Goal: Information Seeking & Learning: Learn about a topic

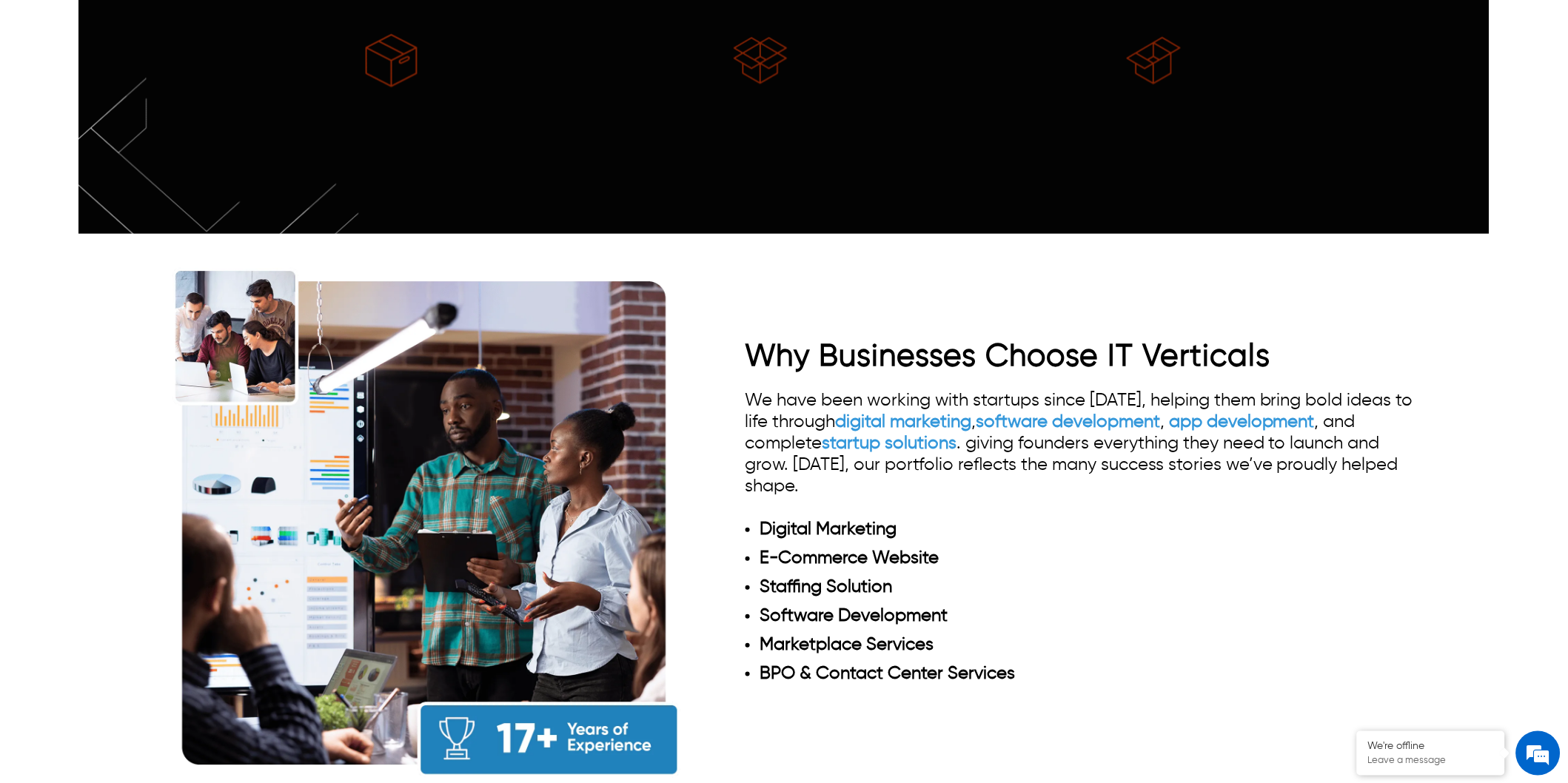
scroll to position [1315, 0]
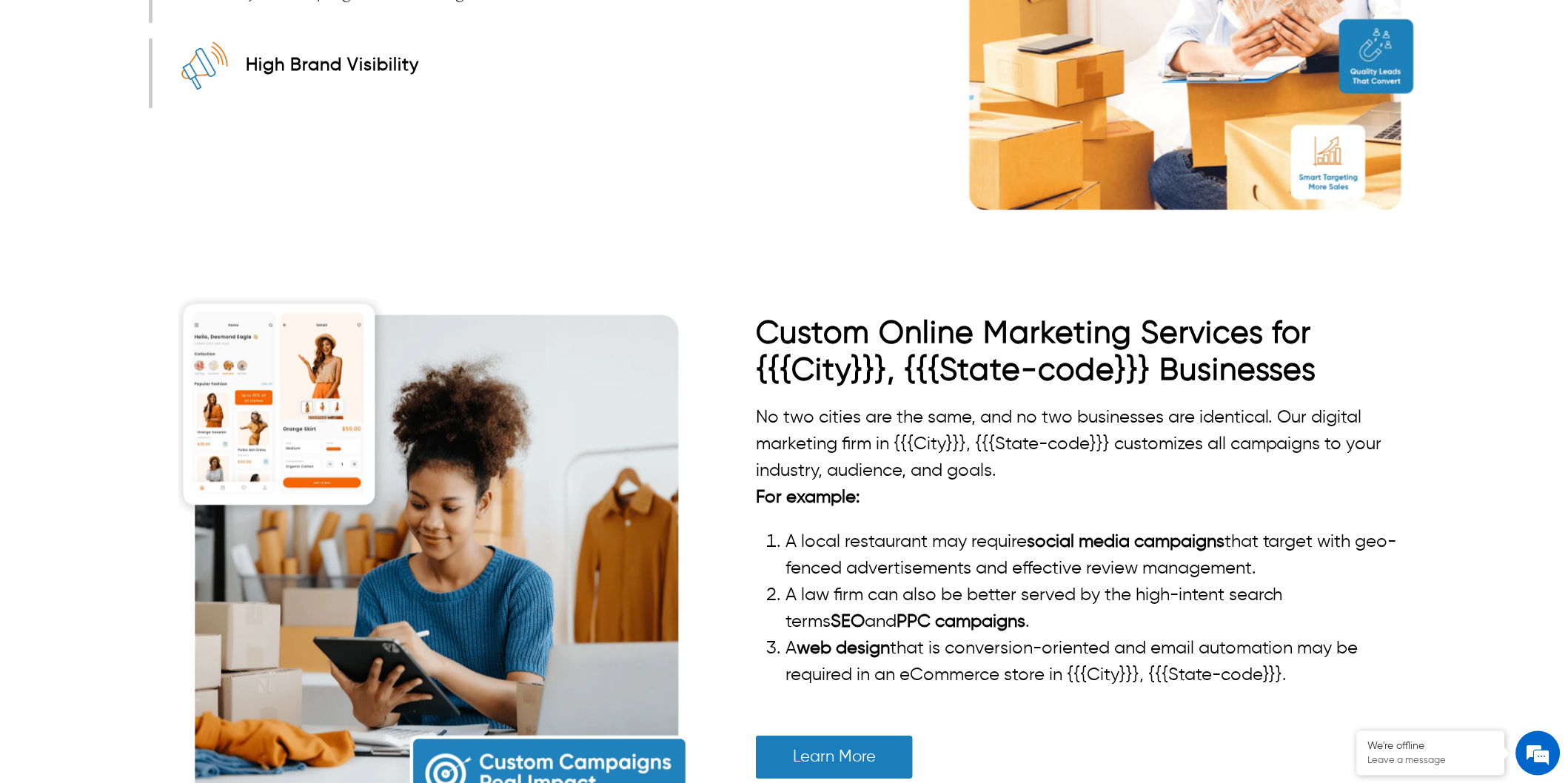
scroll to position [2660, 0]
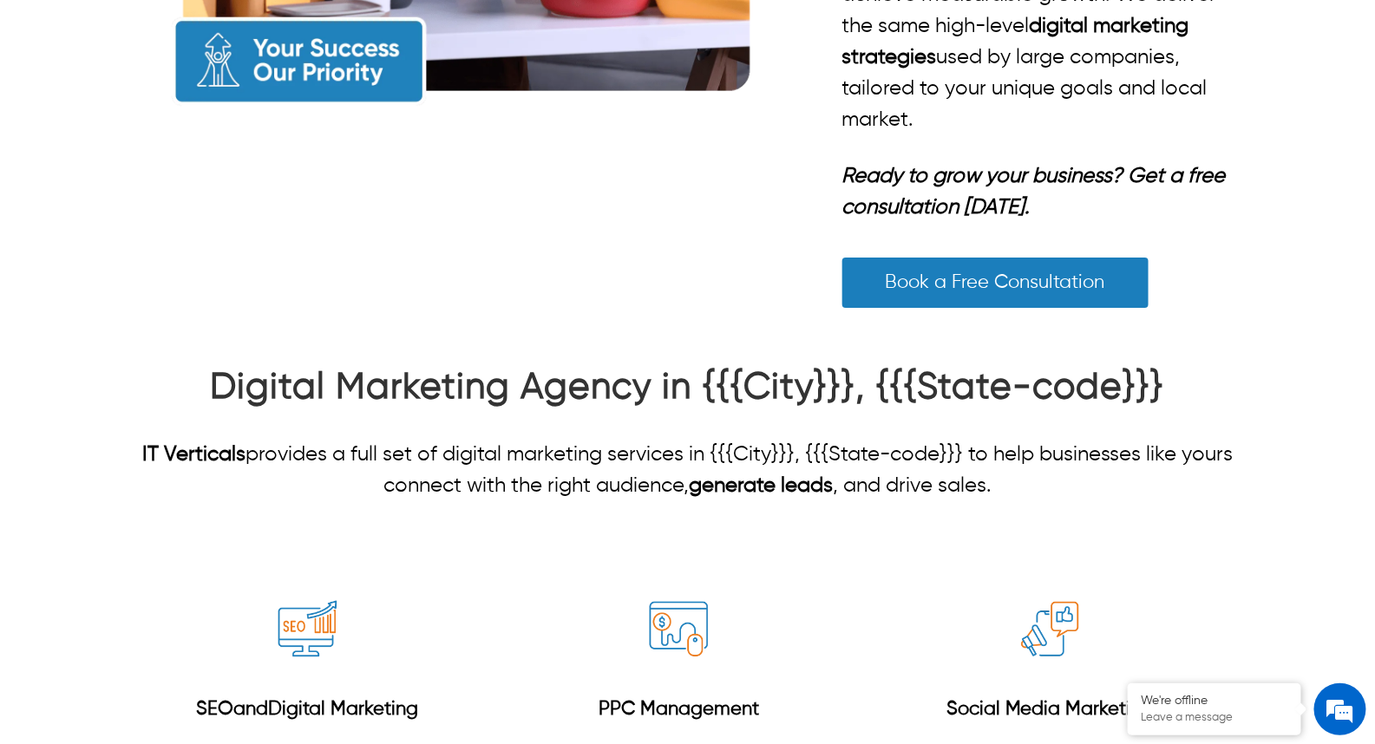
scroll to position [1157, 0]
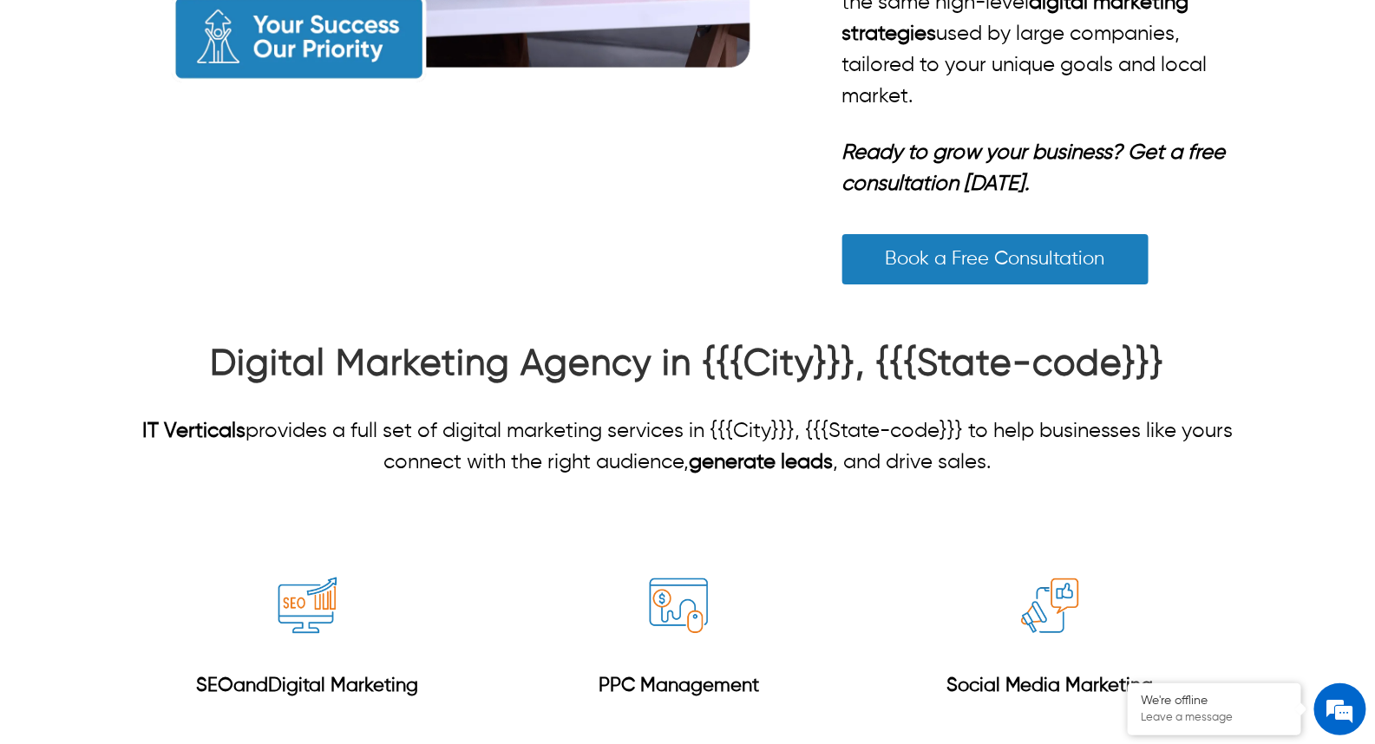
click at [699, 367] on strong "Digital Marketing Agency in {{{City}}}, {{{State-code}}}" at bounding box center [688, 364] width 954 height 36
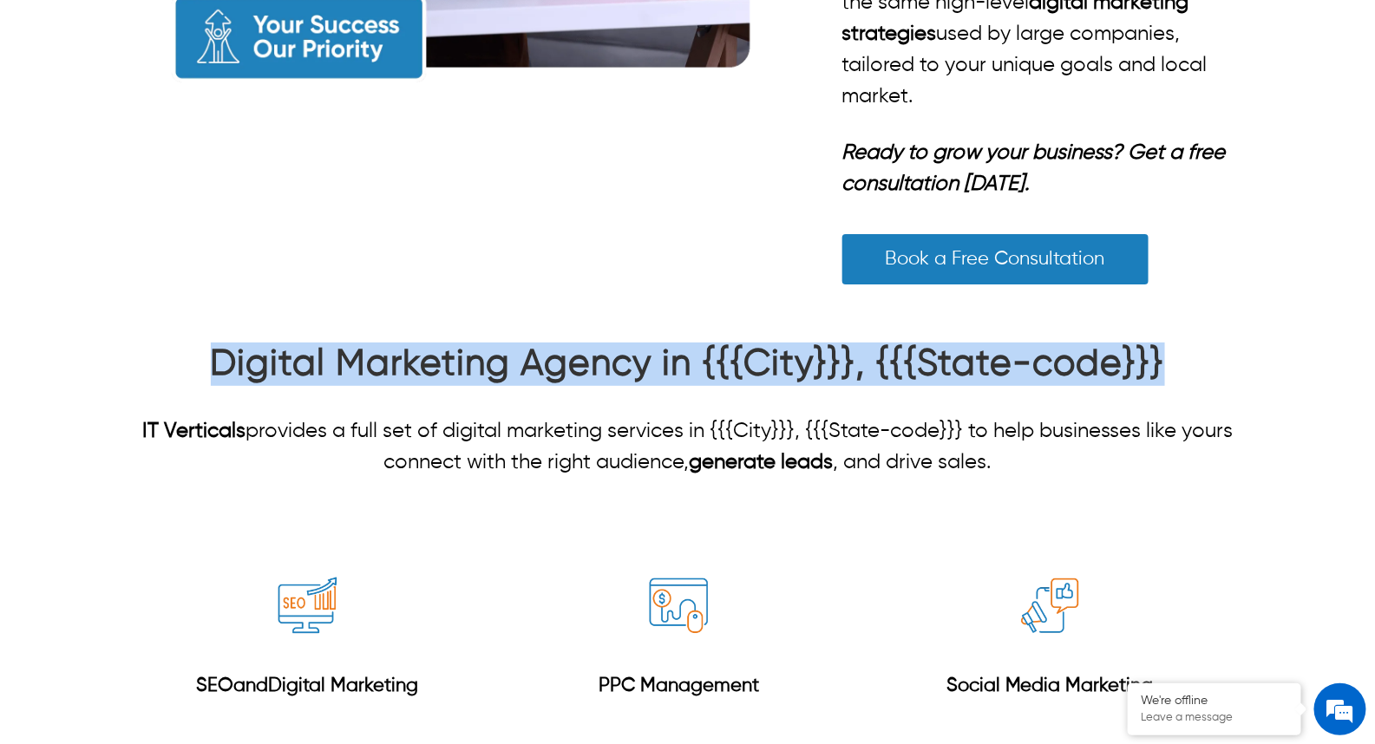
click at [699, 367] on strong "Digital Marketing Agency in {{{City}}}, {{{State-code}}}" at bounding box center [688, 364] width 954 height 36
click at [488, 363] on strong "Digital Marketing Agency in {{{City}}}, {{{State-code}}}" at bounding box center [688, 364] width 954 height 36
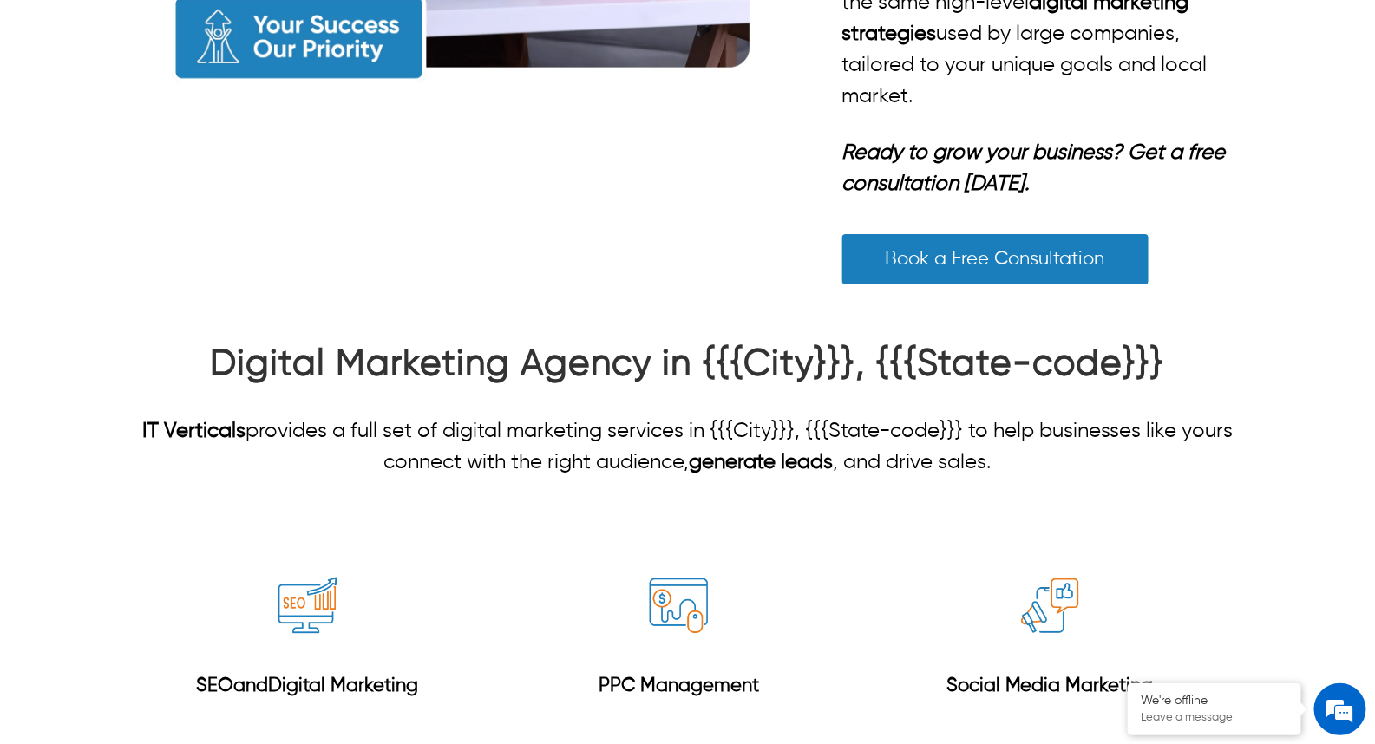
click at [488, 363] on strong "Digital Marketing Agency in {{{City}}}, {{{State-code}}}" at bounding box center [688, 364] width 954 height 36
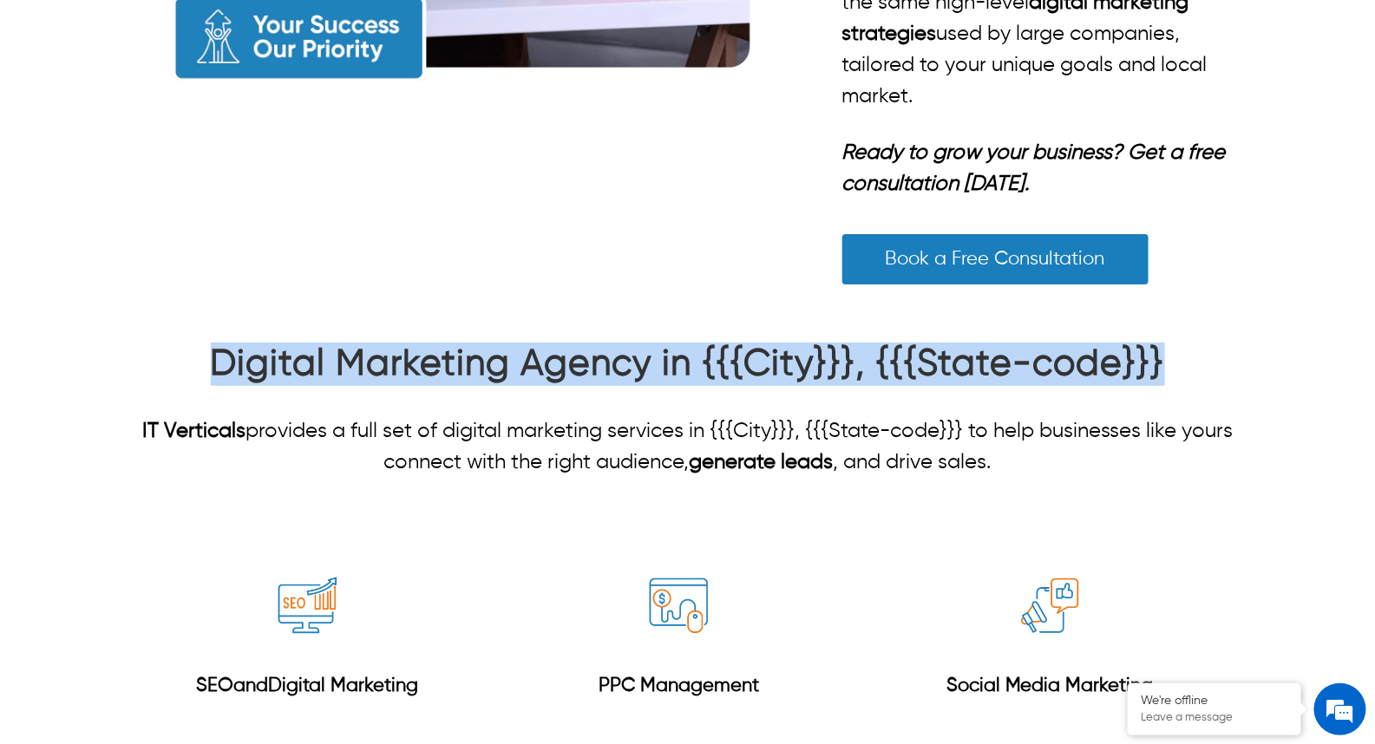
click at [488, 363] on strong "Digital Marketing Agency in {{{City}}}, {{{State-code}}}" at bounding box center [688, 364] width 954 height 36
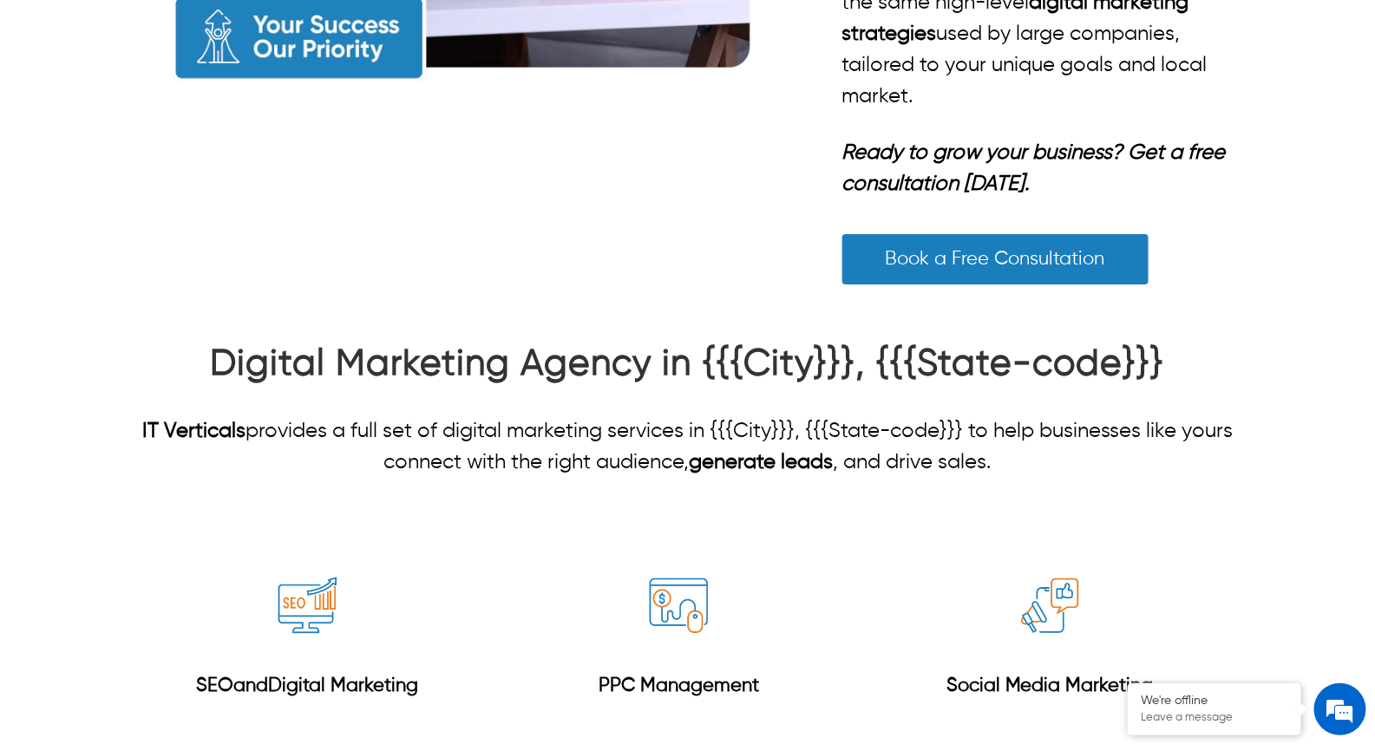
click at [488, 363] on strong "Digital Marketing Agency in {{{City}}}, {{{State-code}}}" at bounding box center [688, 364] width 954 height 36
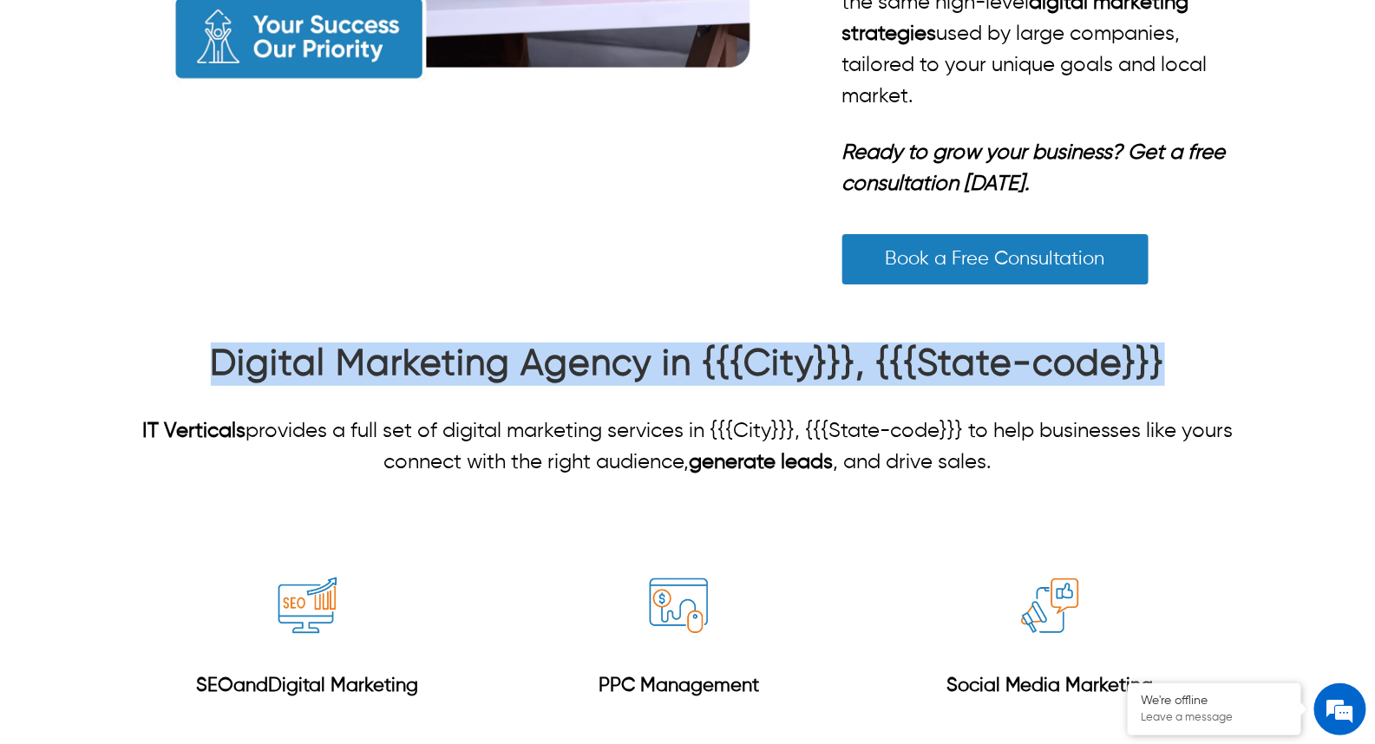
click at [488, 363] on strong "Digital Marketing Agency in {{{City}}}, {{{State-code}}}" at bounding box center [688, 364] width 954 height 36
click at [474, 370] on strong "Digital Marketing Agency in {{{City}}}, {{{State-code}}}" at bounding box center [688, 364] width 954 height 36
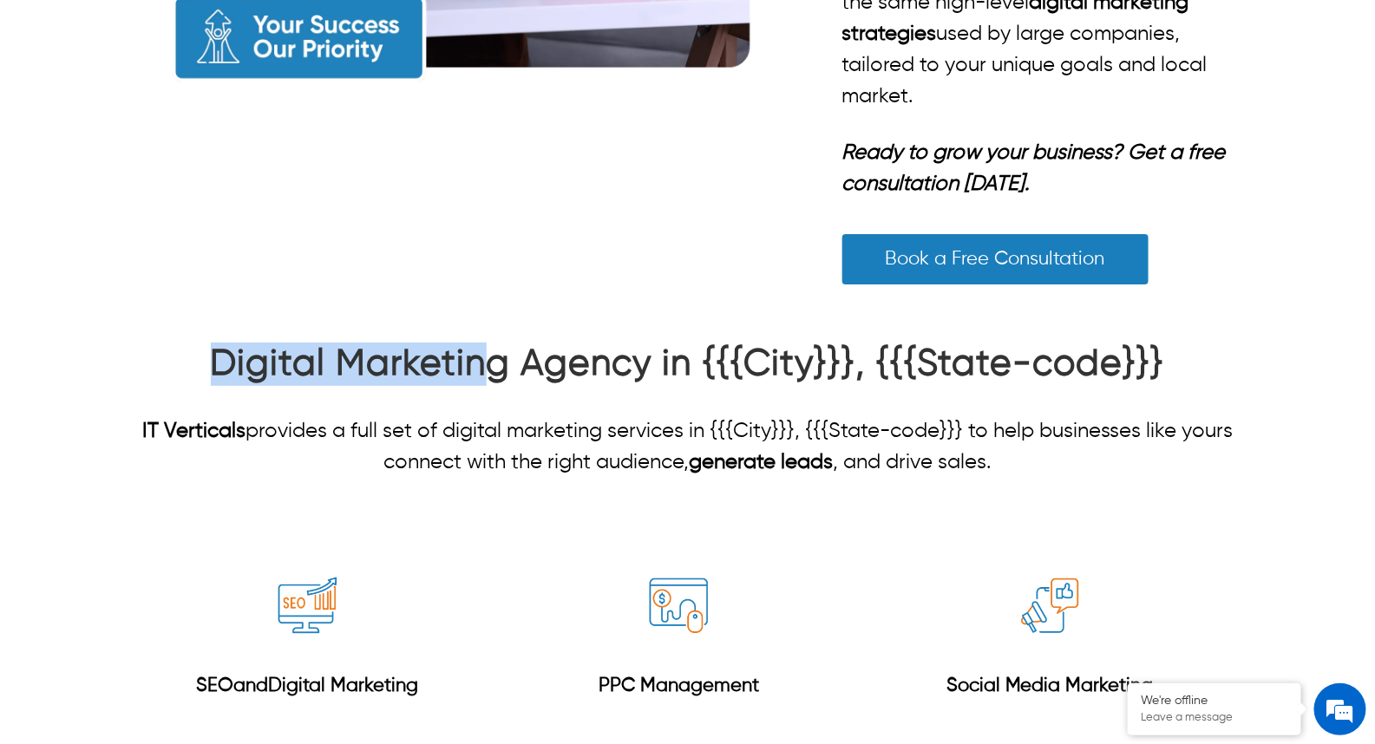
drag, startPoint x: 218, startPoint y: 364, endPoint x: 478, endPoint y: 375, distance: 260.5
click at [478, 375] on strong "Digital Marketing Agency in {{{City}}}, {{{State-code}}}" at bounding box center [688, 364] width 954 height 36
click at [417, 371] on strong "Digital Marketing Agency in {{{City}}}, {{{State-code}}}" at bounding box center [688, 364] width 954 height 36
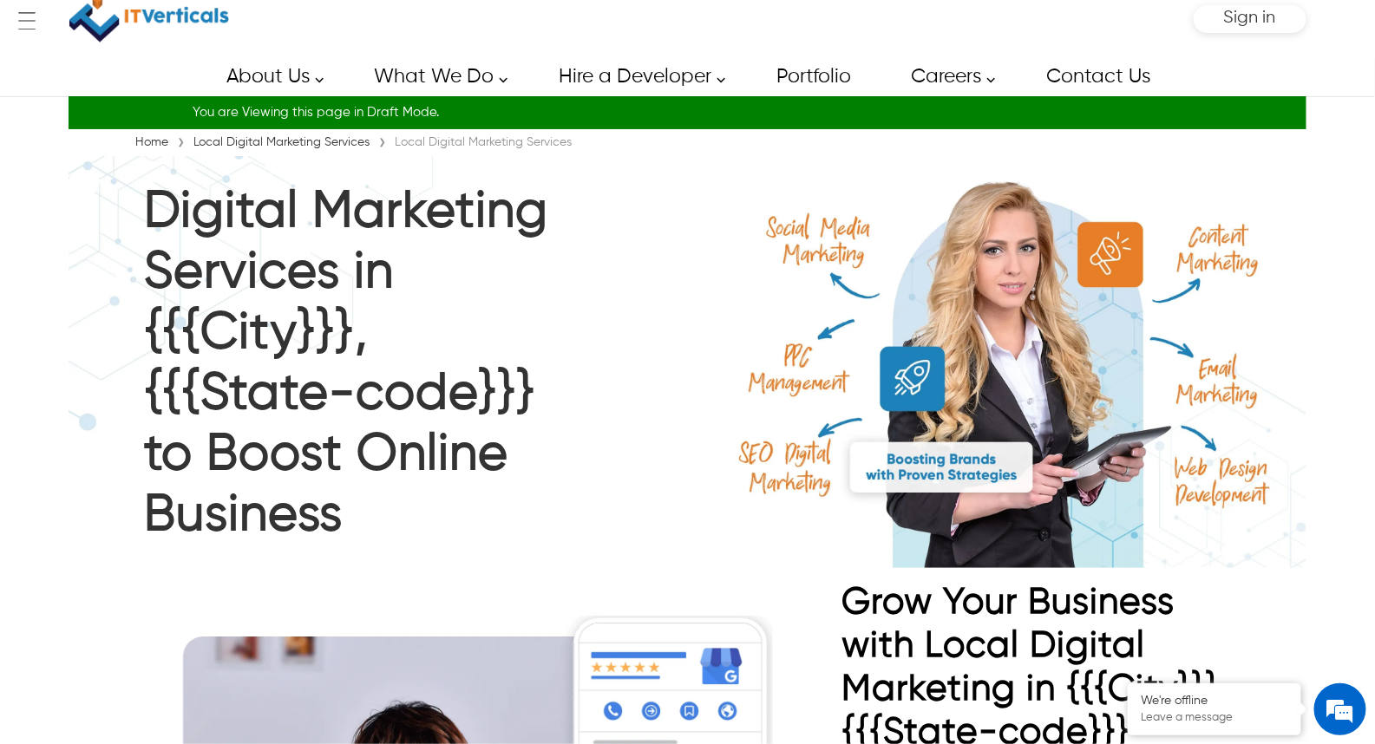
scroll to position [0, 0]
